Goal: Check status: Check status

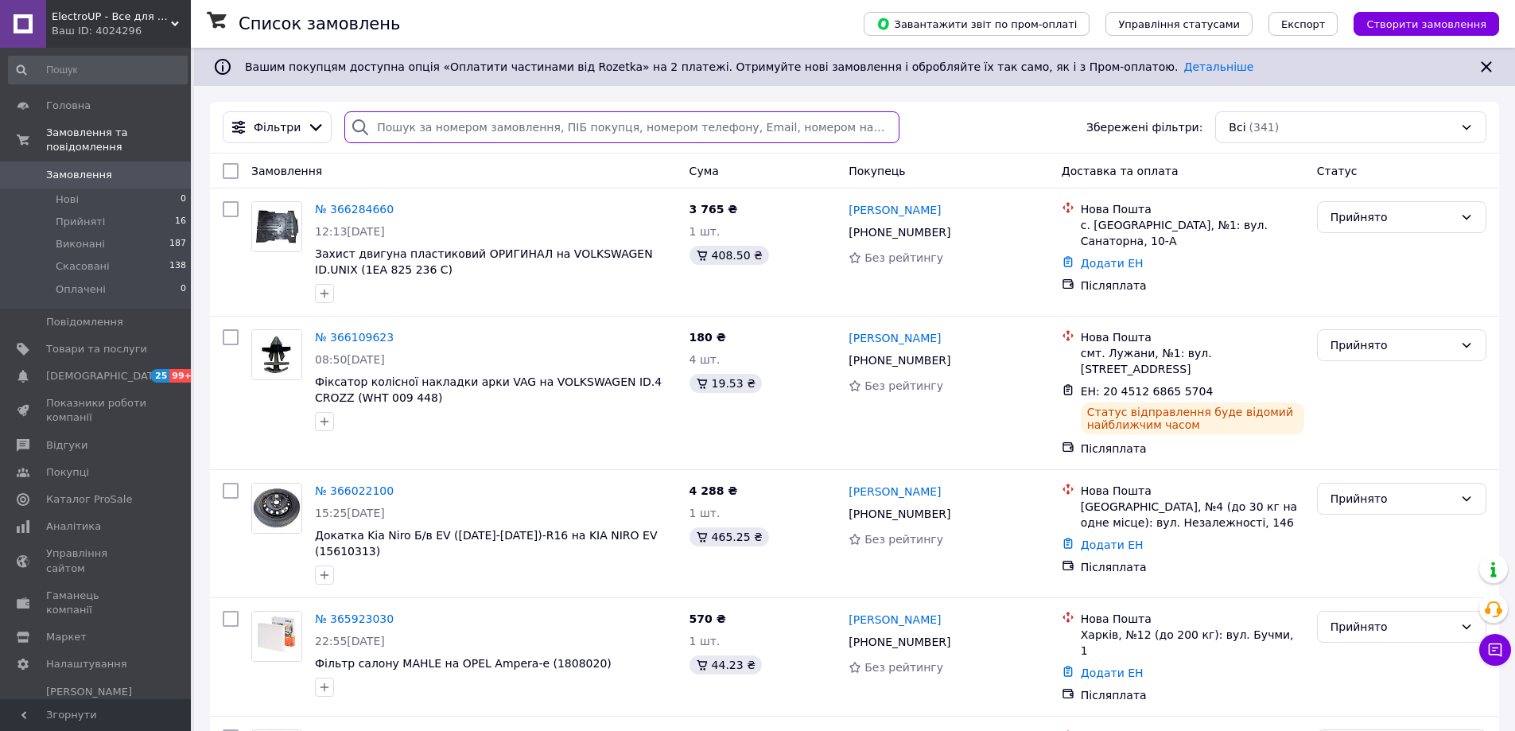
click at [410, 119] on input "search" at bounding box center [621, 127] width 554 height 32
paste input "364807100"
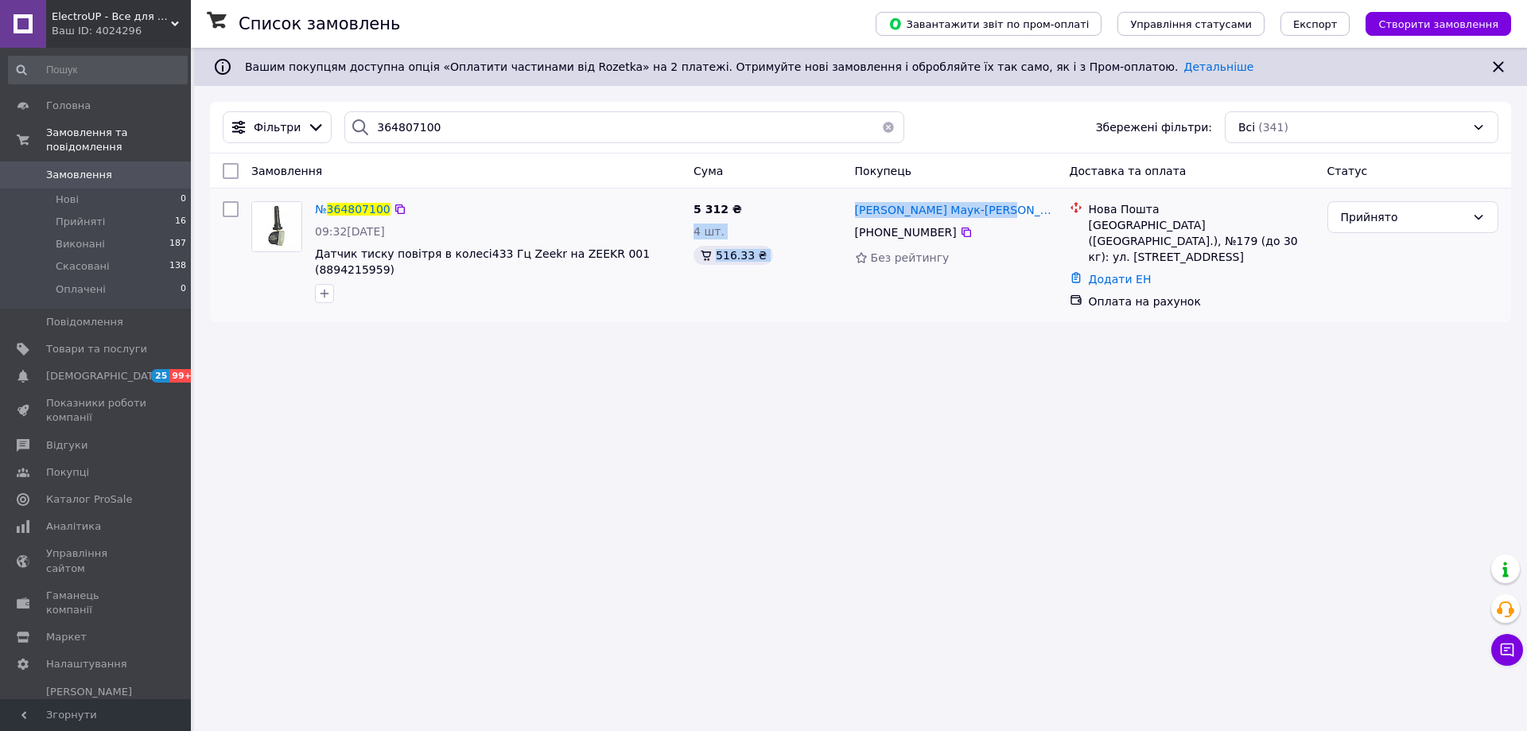
drag, startPoint x: 850, startPoint y: 204, endPoint x: 1004, endPoint y: 212, distance: 153.7
click at [1004, 212] on div "№ 364807100 09:32[DATE] Датчик тиску повітря в колесі433 Гц Zeekr на ZEEKR 001 …" at bounding box center [860, 255] width 1289 height 121
click at [887, 446] on div "Список замовлень Завантажити звіт по пром-оплаті Управління статусами Експорт С…" at bounding box center [860, 365] width 1333 height 731
click at [962, 231] on icon at bounding box center [967, 233] width 10 height 10
drag, startPoint x: 428, startPoint y: 125, endPoint x: 351, endPoint y: 107, distance: 79.3
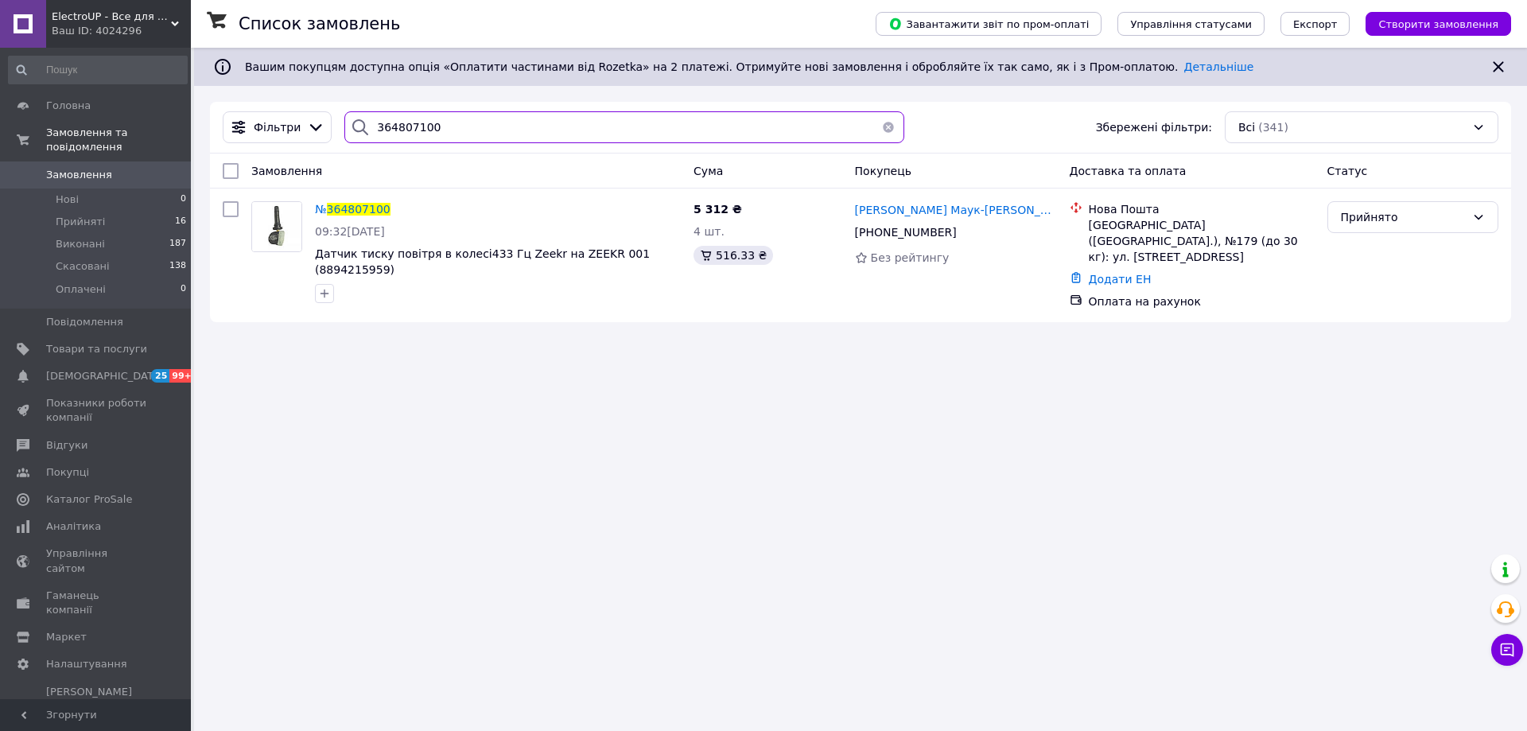
click at [351, 107] on div "Фільтри 364807100 Збережені фільтри: Всі (341)" at bounding box center [860, 128] width 1301 height 52
paste input "57299"
type input "364857299"
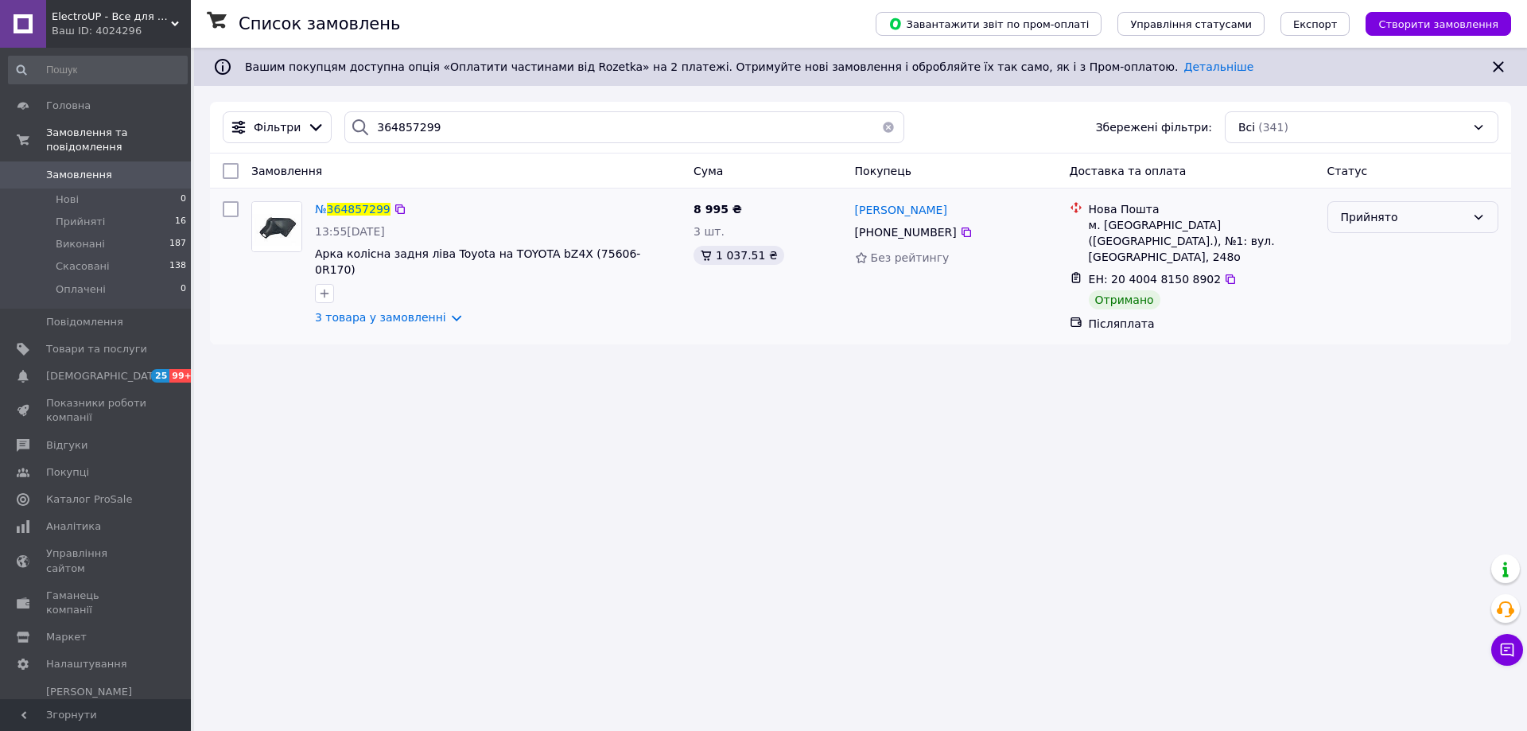
click at [1421, 223] on div "Прийнято" at bounding box center [1403, 217] width 125 height 18
click at [1389, 251] on li "Виконано" at bounding box center [1412, 252] width 169 height 29
click at [86, 168] on span "Замовлення" at bounding box center [79, 175] width 66 height 14
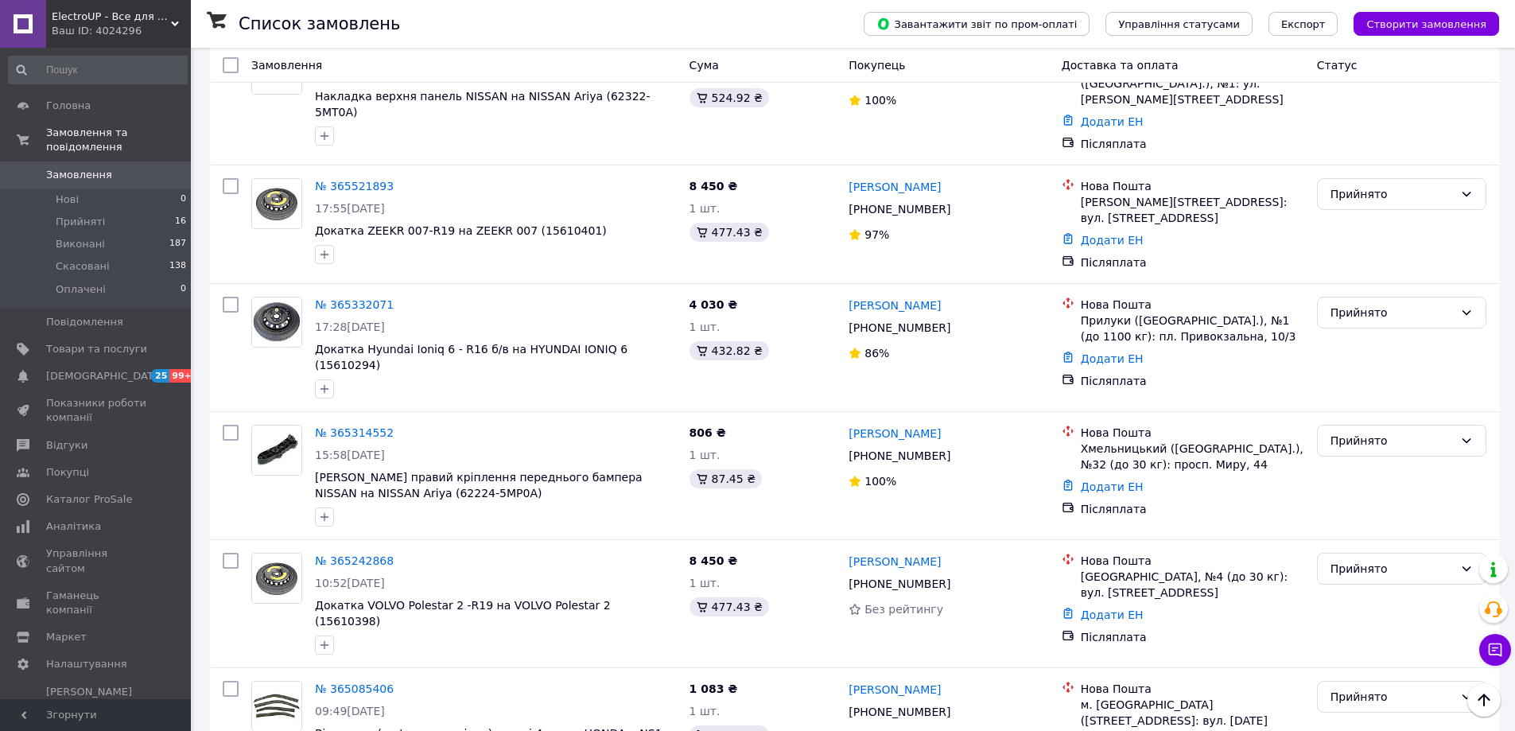
scroll to position [1034, 0]
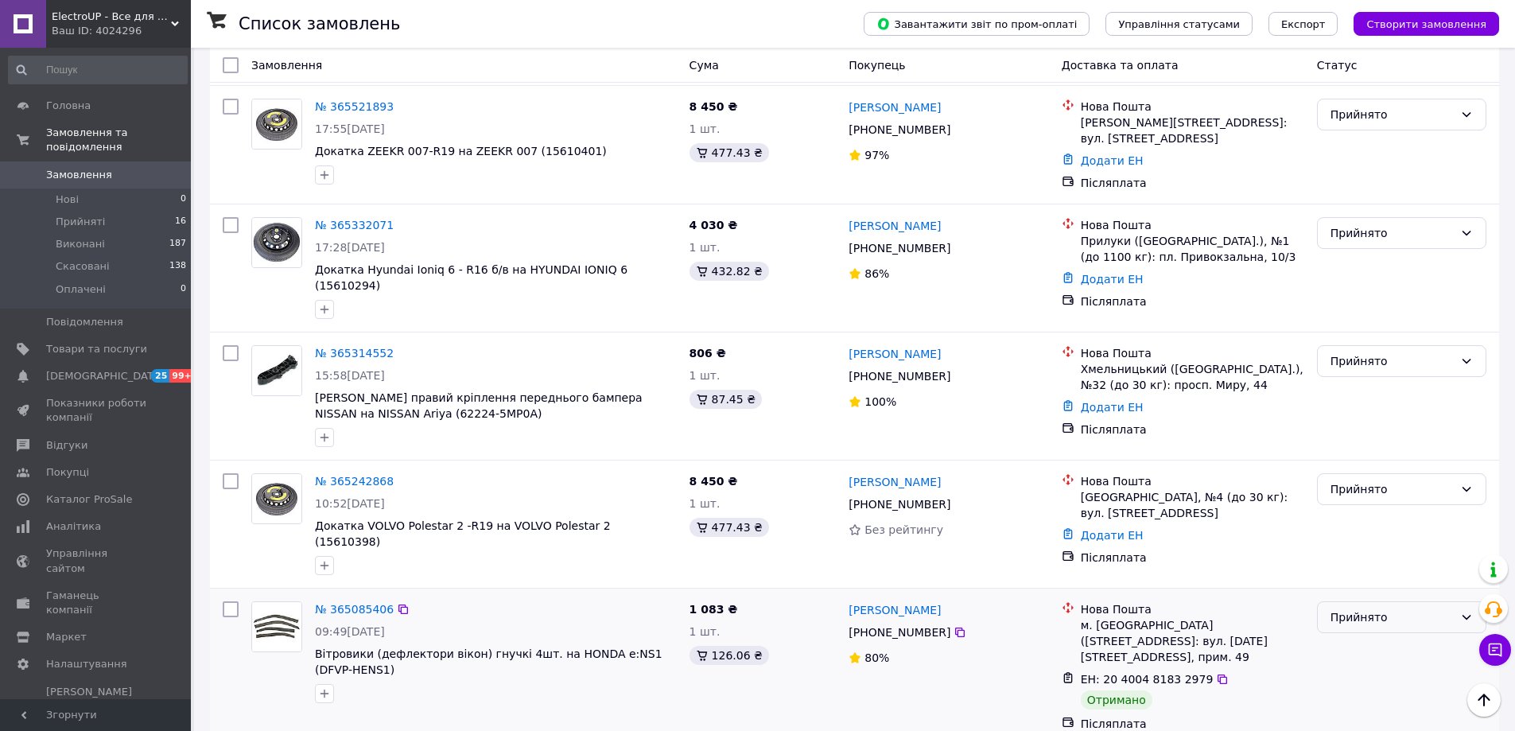
click at [1465, 611] on icon at bounding box center [1467, 617] width 13 height 13
click at [1379, 539] on li "Виконано" at bounding box center [1402, 541] width 168 height 29
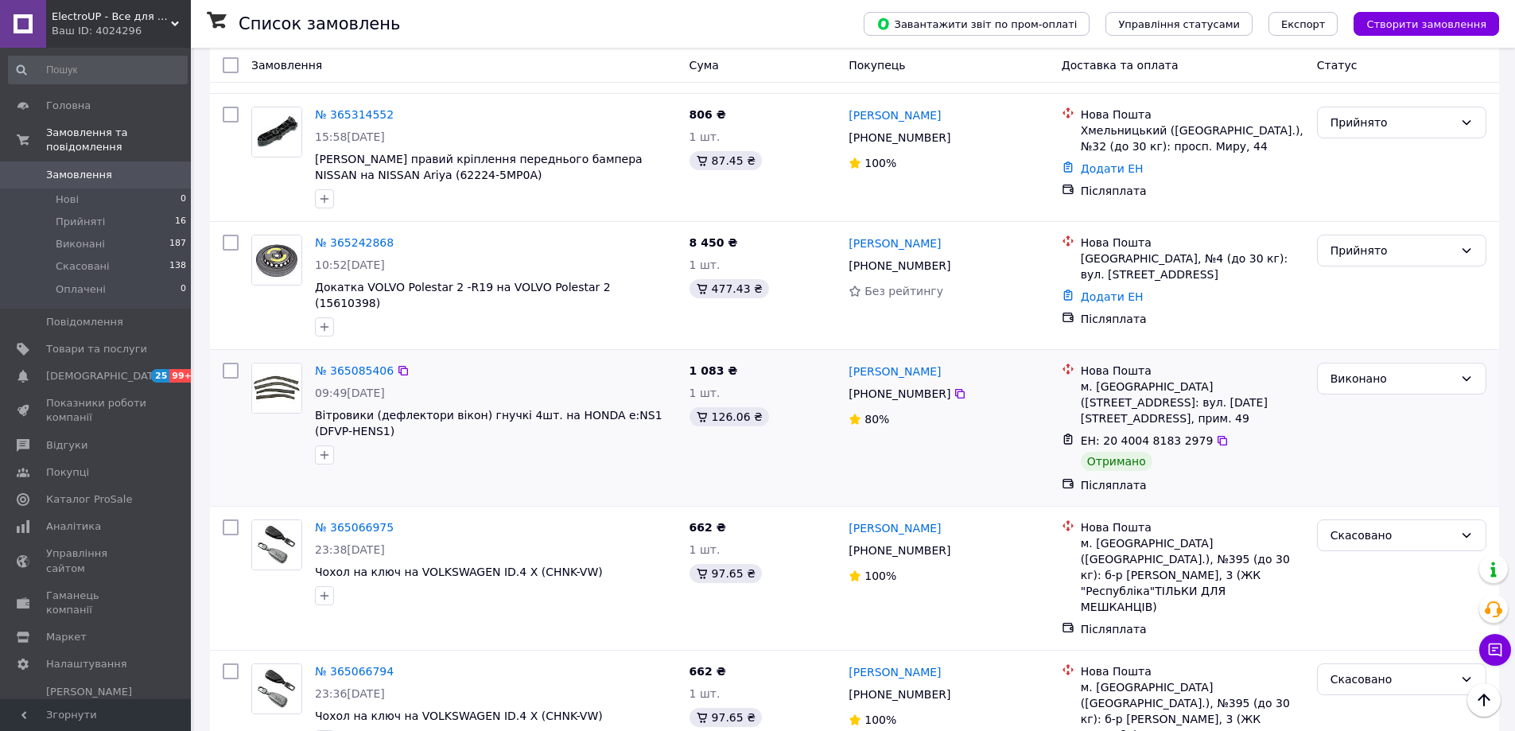
scroll to position [1432, 0]
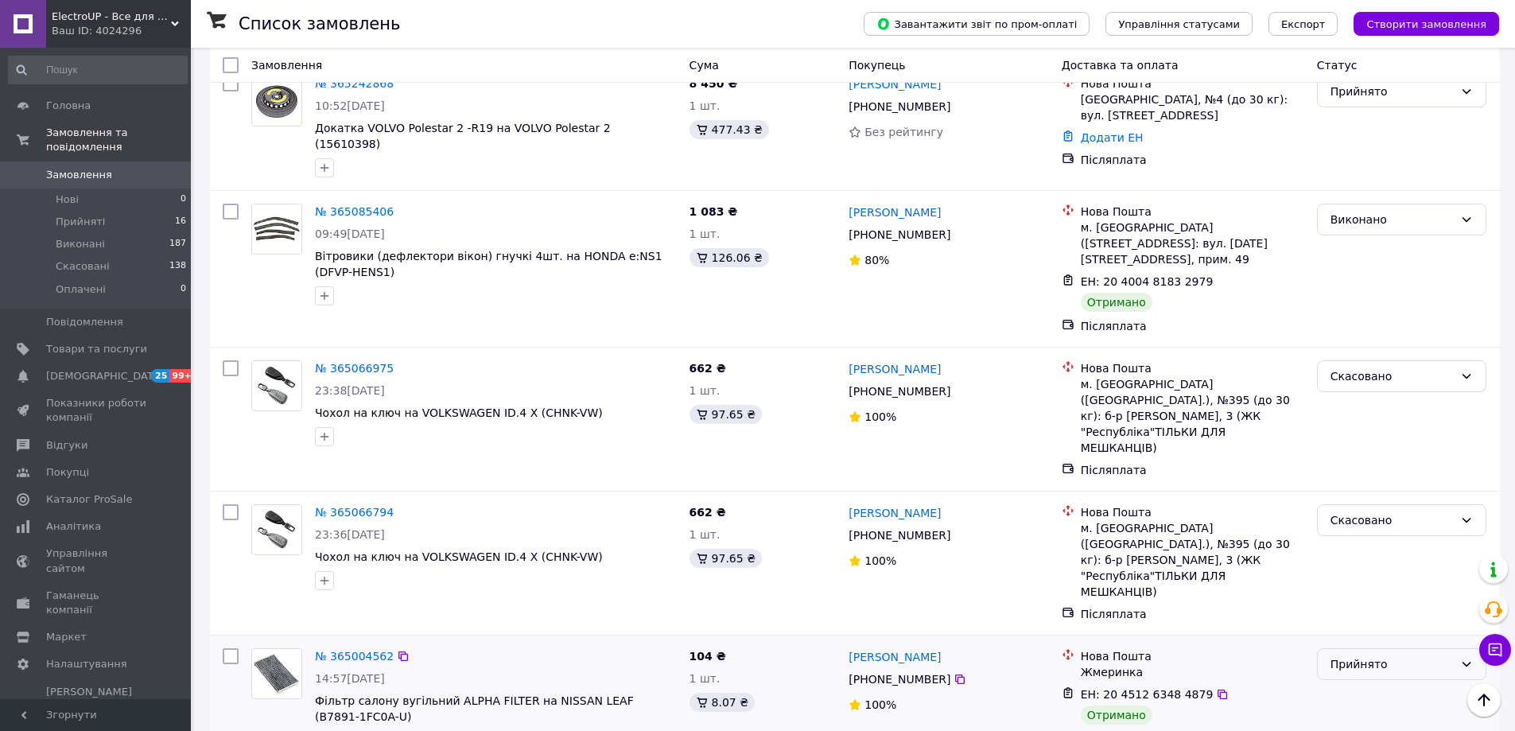
click at [1463, 658] on icon at bounding box center [1467, 664] width 13 height 13
click at [1364, 523] on li "Виконано" at bounding box center [1402, 524] width 168 height 29
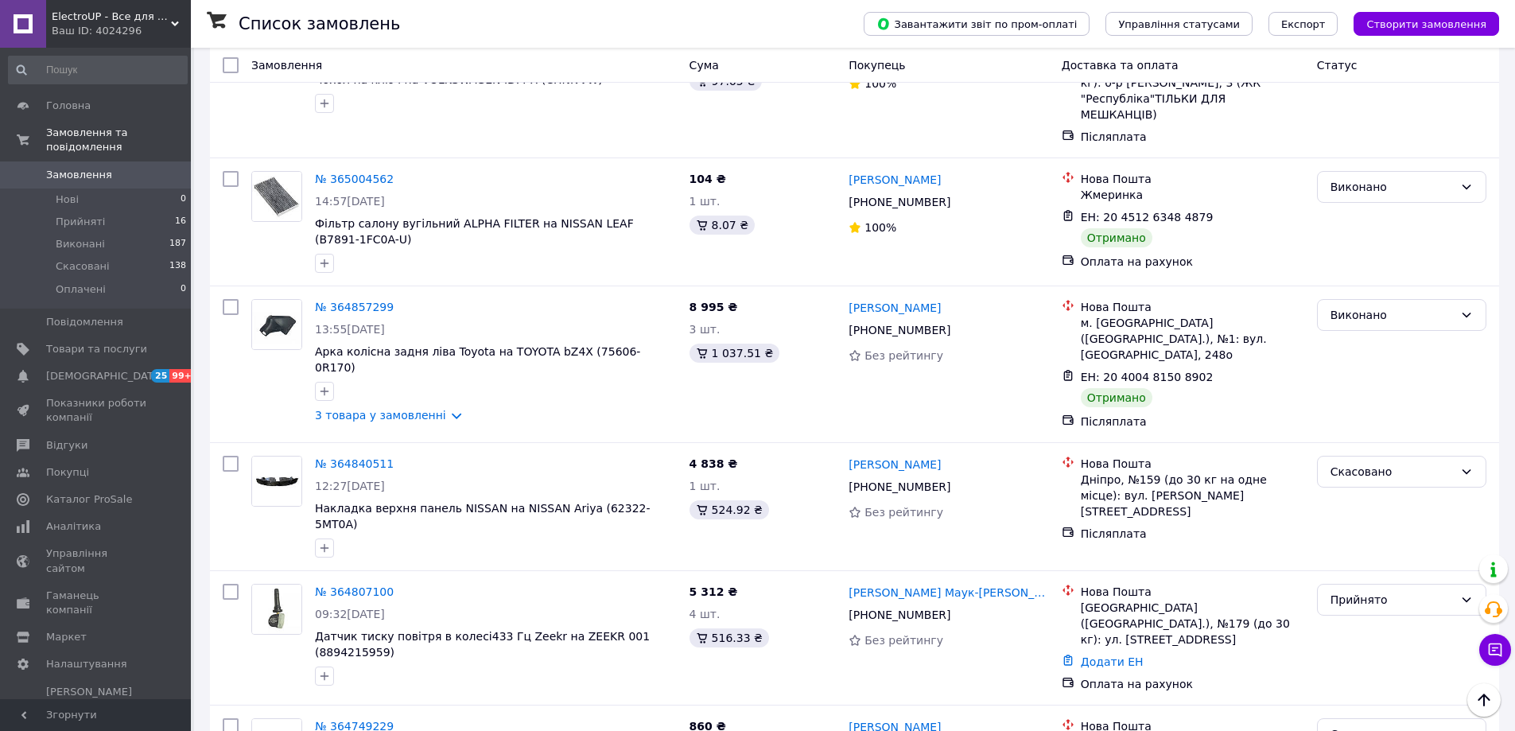
scroll to position [1966, 0]
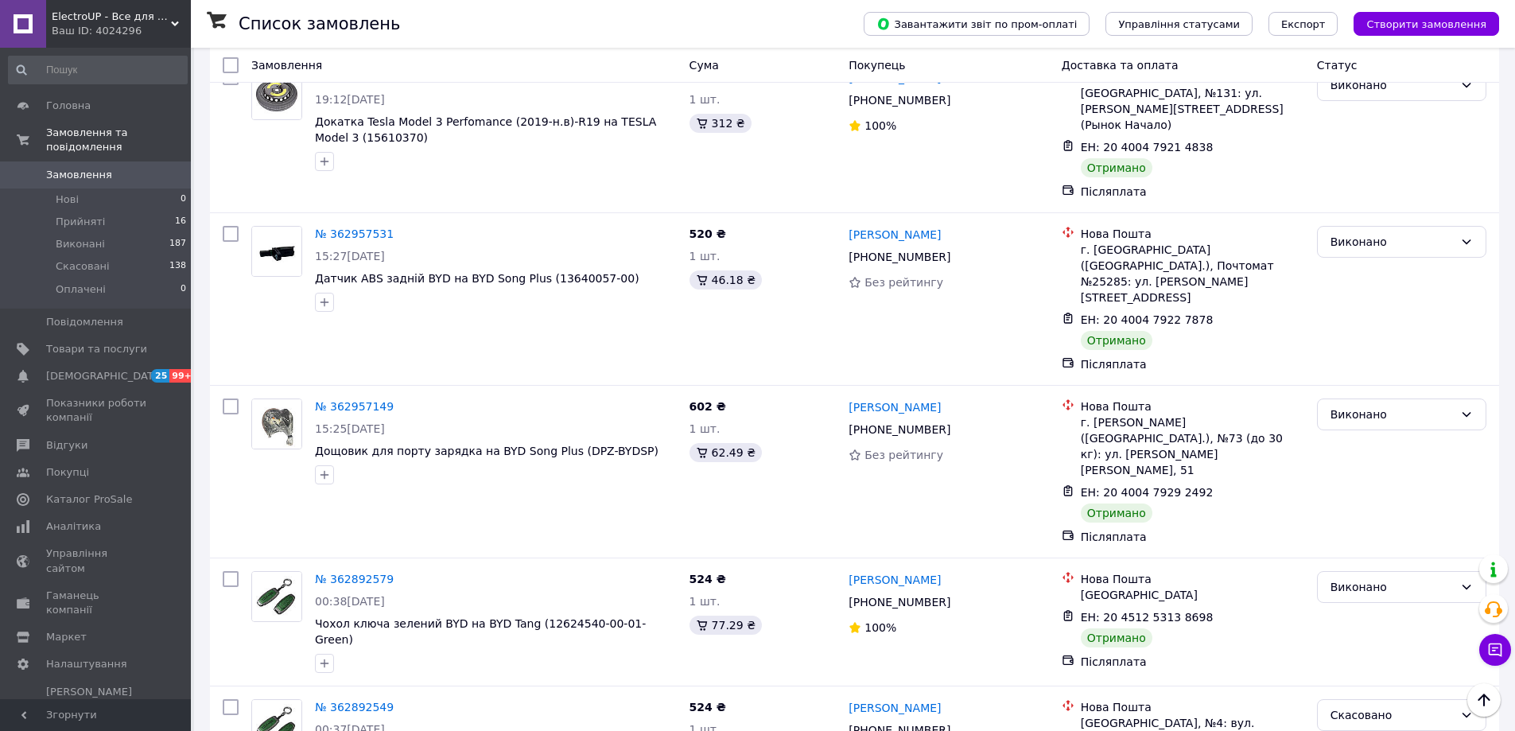
scroll to position [2114, 0]
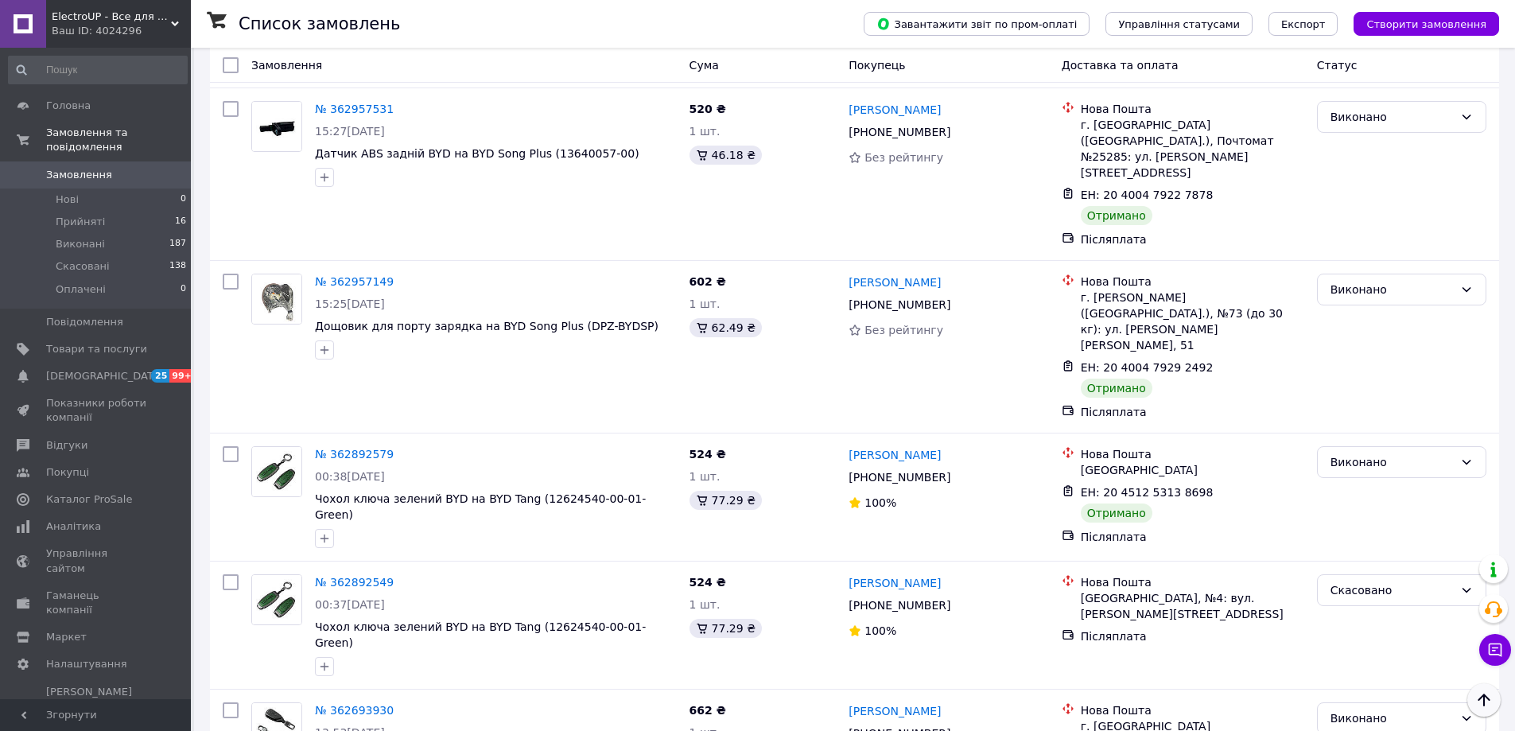
click at [1476, 708] on icon "Наверх" at bounding box center [1484, 699] width 19 height 19
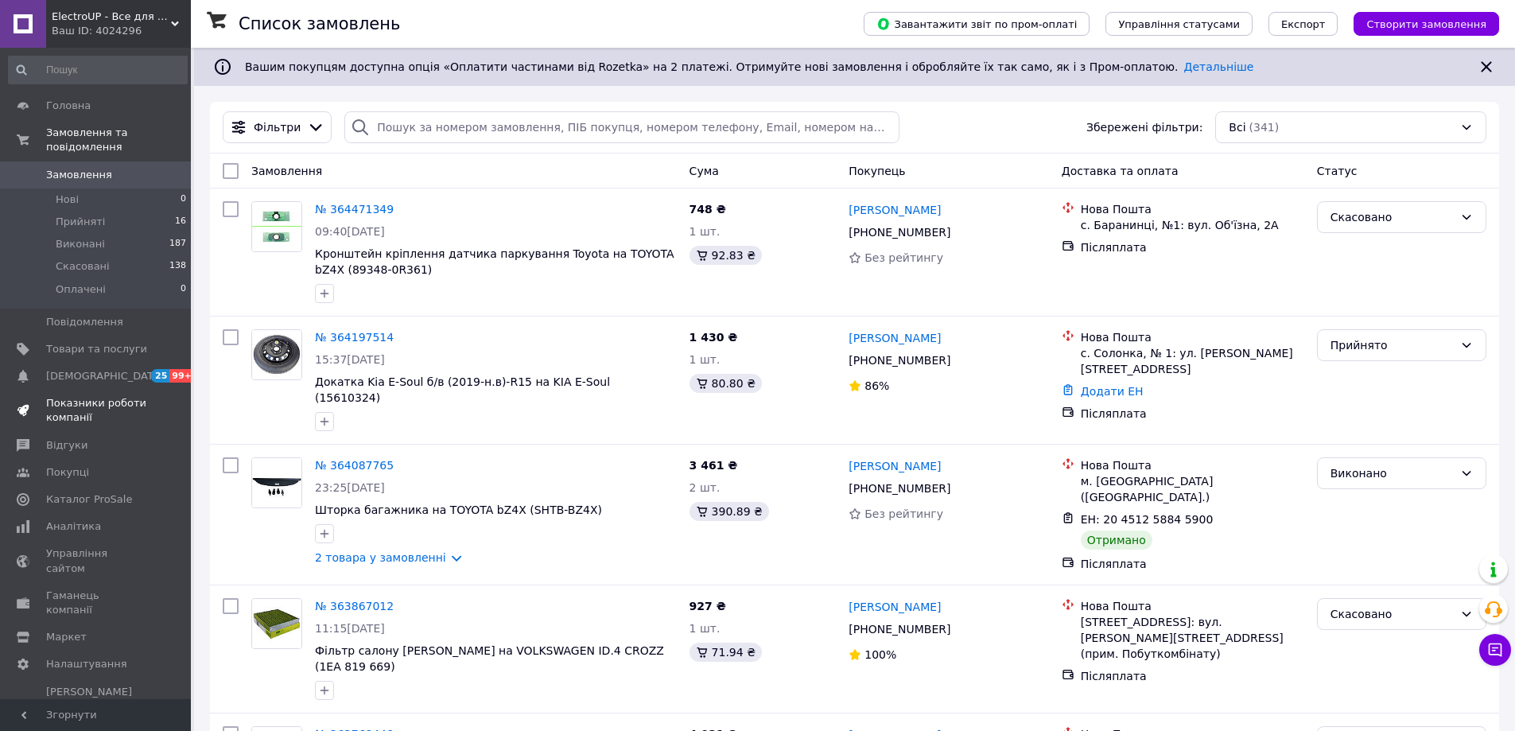
click at [71, 396] on span "Показники роботи компанії" at bounding box center [96, 410] width 101 height 29
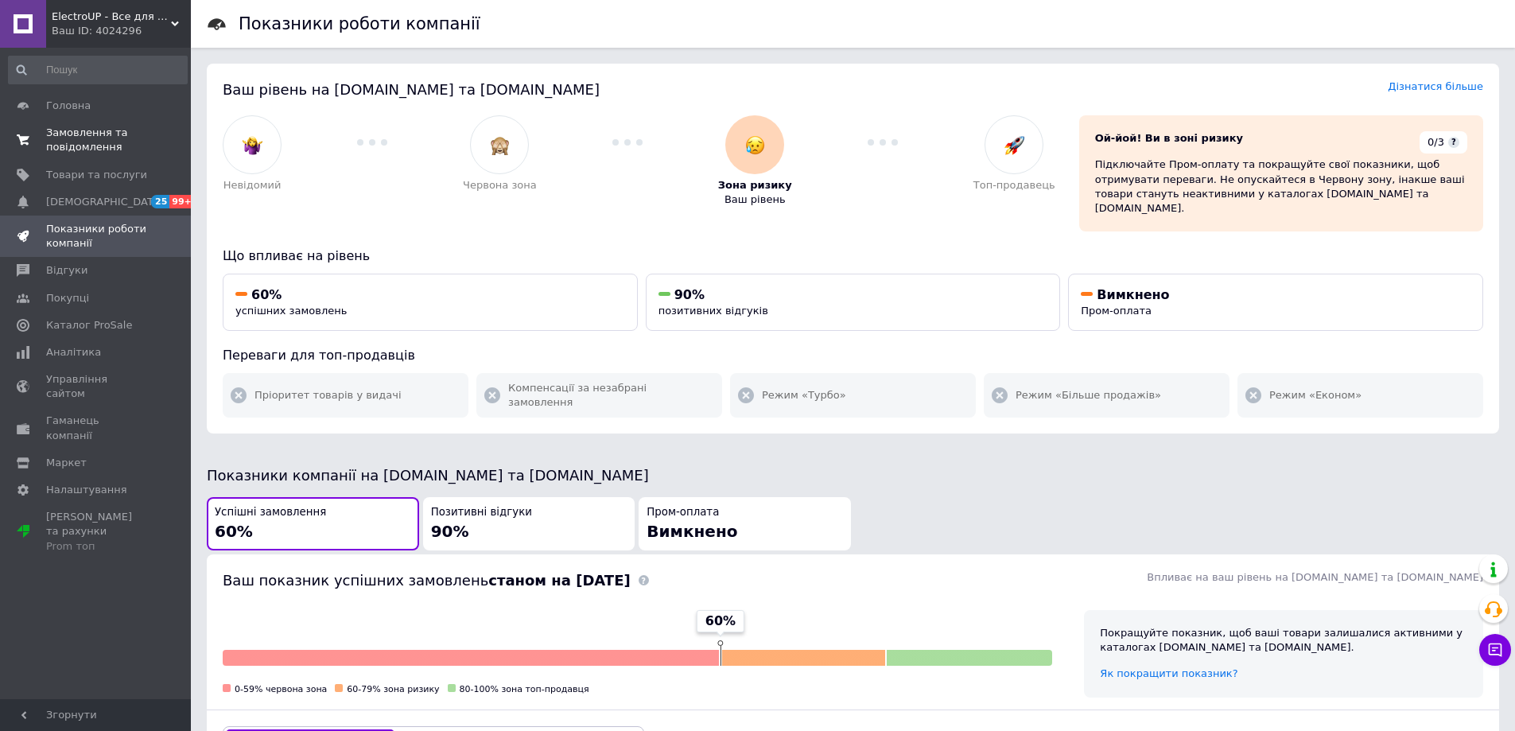
click at [87, 125] on link "Замовлення та повідомлення 0 0" at bounding box center [98, 139] width 196 height 41
